Goal: Transaction & Acquisition: Purchase product/service

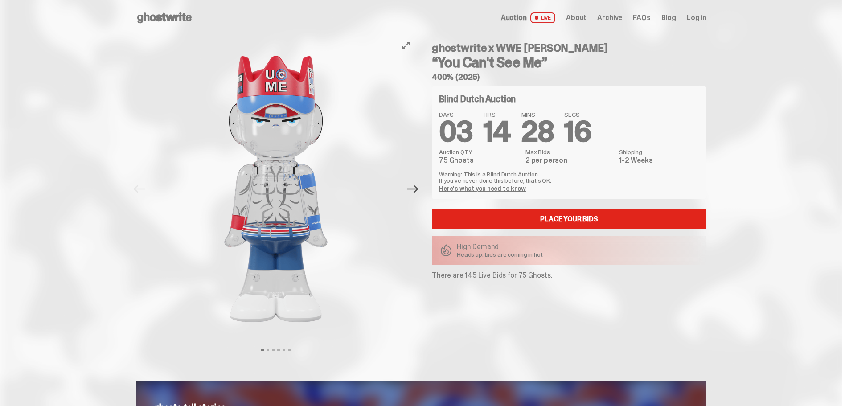
click at [418, 188] on icon "Next" at bounding box center [413, 189] width 12 height 12
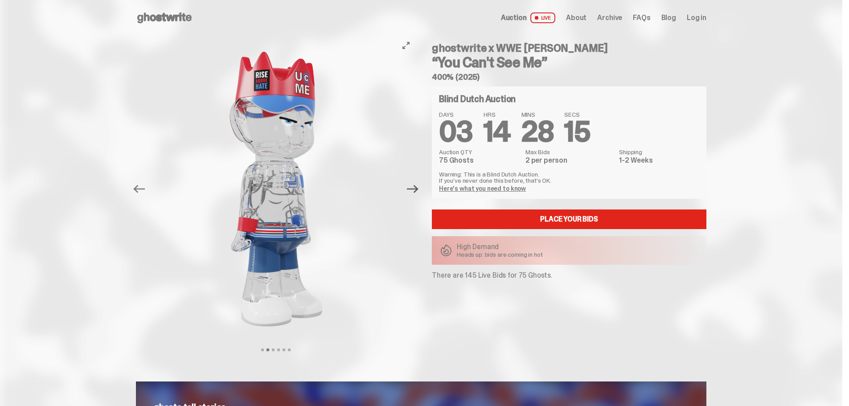
click at [418, 188] on icon "Next" at bounding box center [413, 189] width 12 height 12
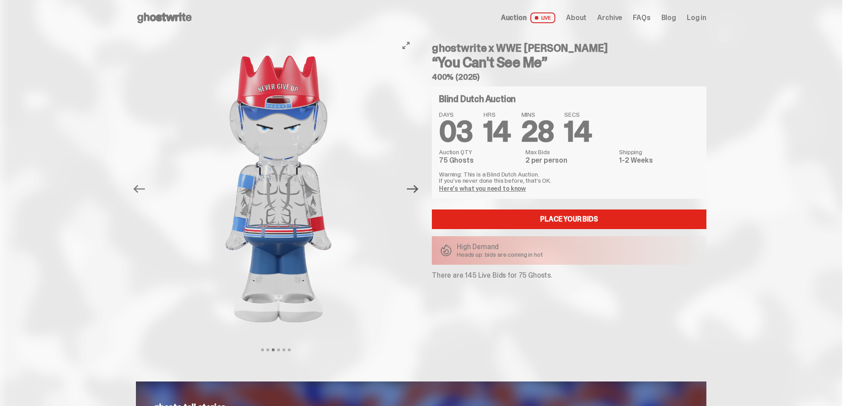
click at [418, 188] on icon "Next" at bounding box center [413, 189] width 12 height 12
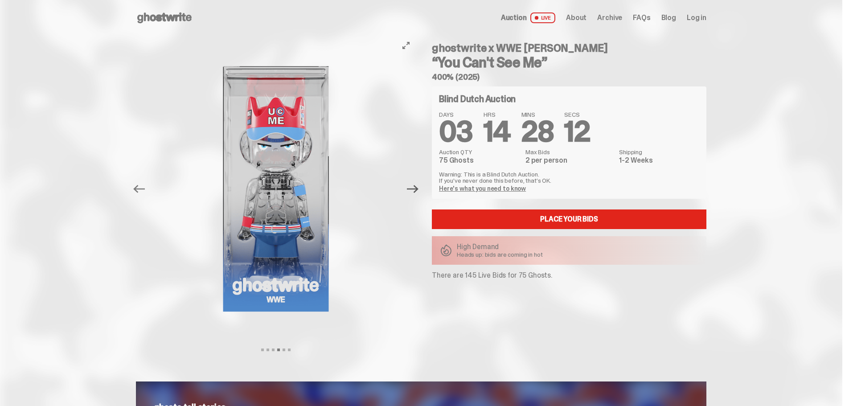
click at [418, 188] on icon "Next" at bounding box center [413, 189] width 12 height 12
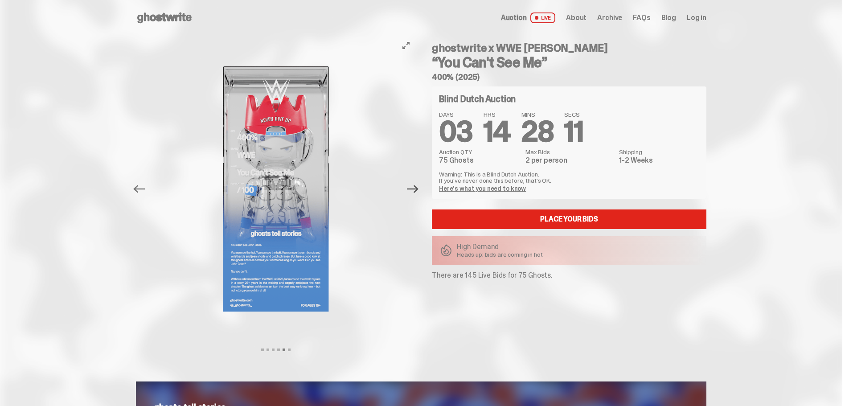
click at [418, 188] on icon "Next" at bounding box center [413, 189] width 12 height 12
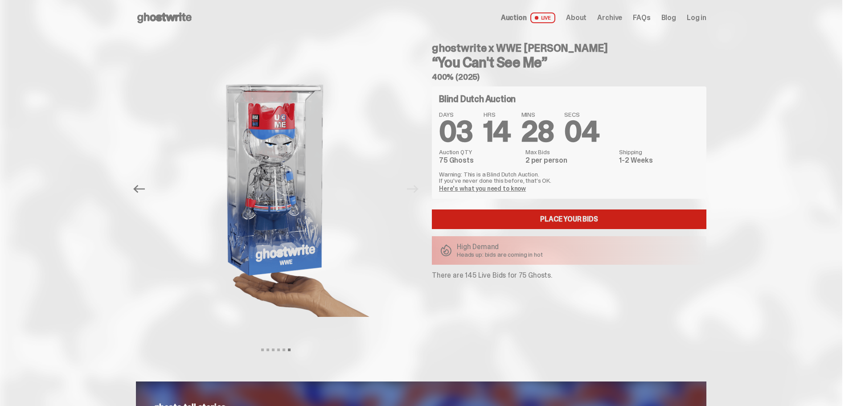
click at [565, 217] on link "Place your Bids" at bounding box center [569, 219] width 275 height 20
